Goal: Use online tool/utility

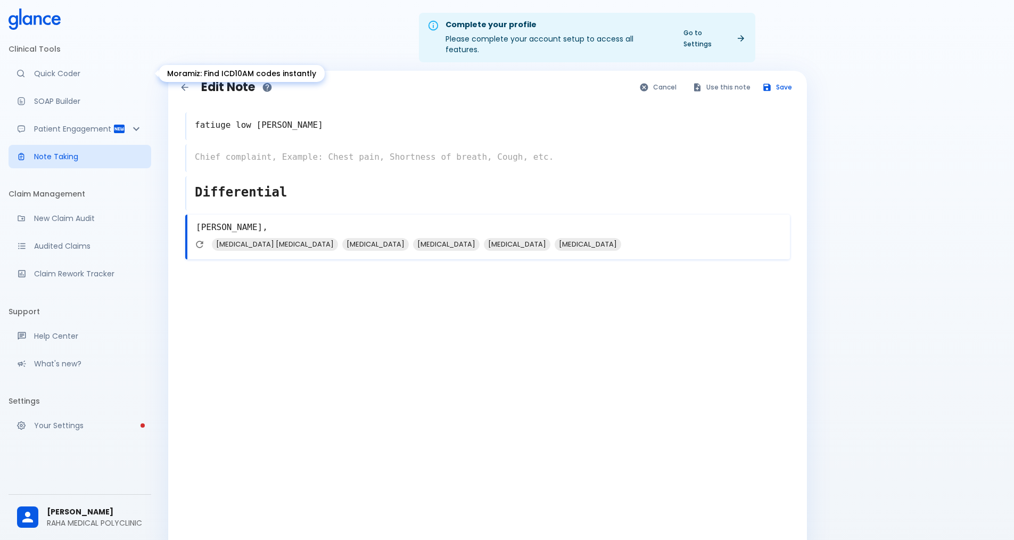
click at [71, 75] on p "Quick Coder" at bounding box center [88, 73] width 109 height 11
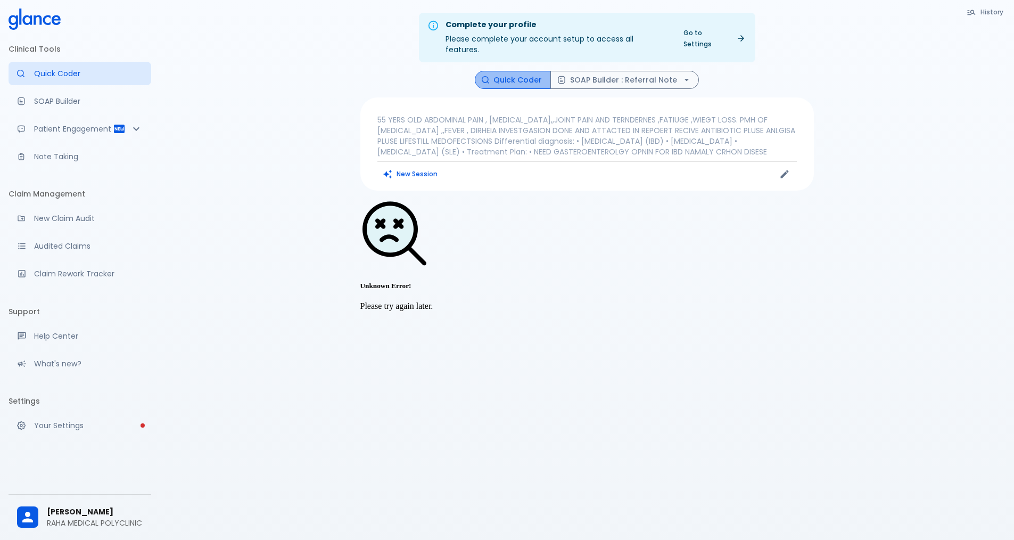
click at [528, 73] on button "Quick Coder" at bounding box center [513, 80] width 76 height 19
click at [410, 176] on button "New Session" at bounding box center [410, 173] width 67 height 15
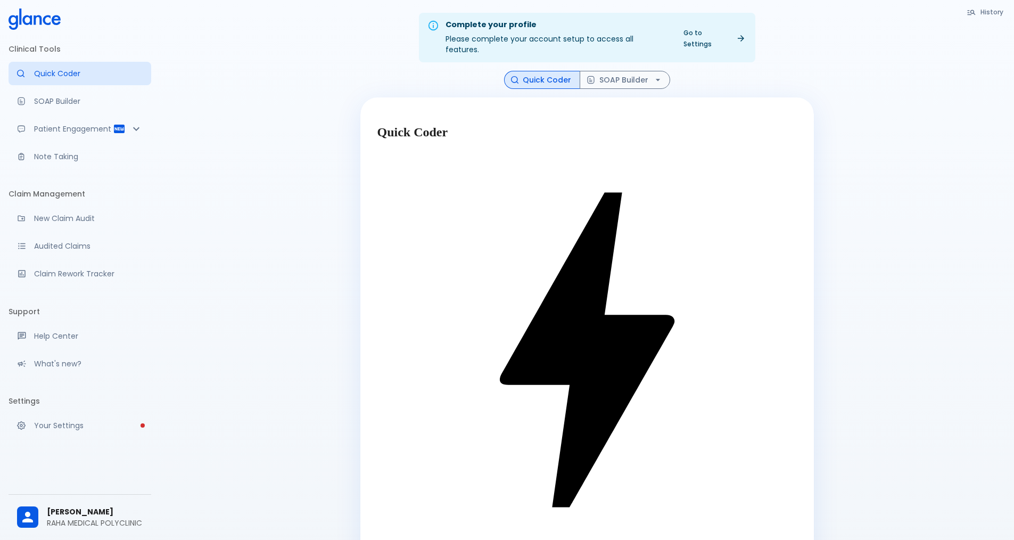
type textarea "fever burinerig micturesion"
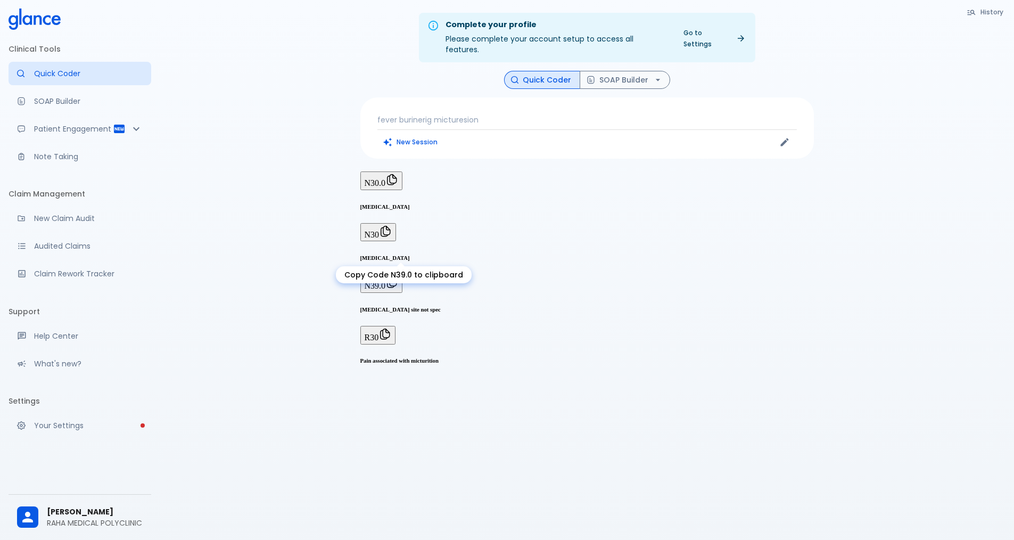
click at [398, 276] on icon "Copy Code N39.0 to clipboard" at bounding box center [391, 282] width 13 height 13
